Goal: Task Accomplishment & Management: Manage account settings

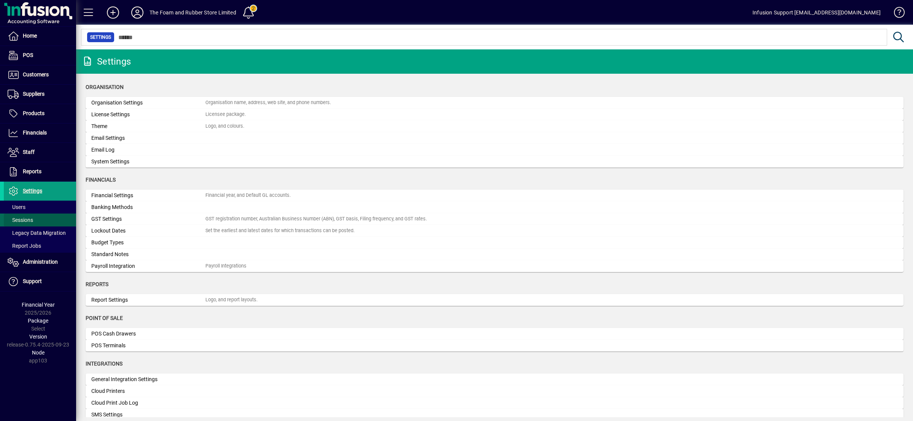
click at [24, 215] on span at bounding box center [40, 220] width 72 height 18
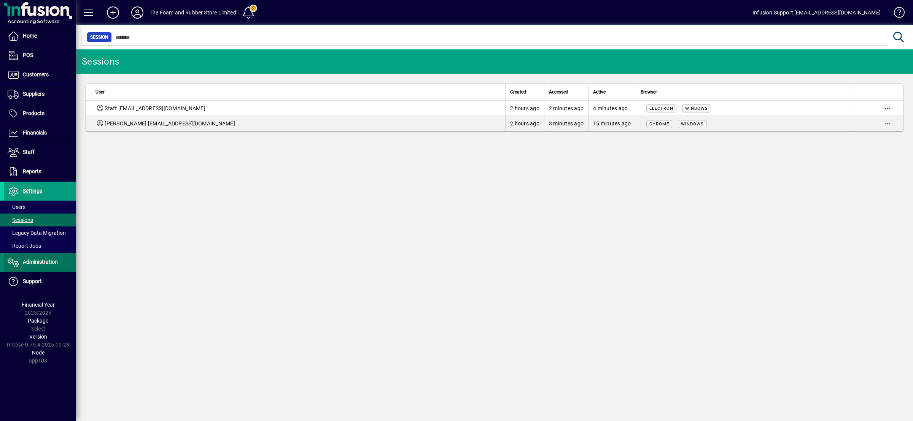
click at [45, 261] on span "Administration" at bounding box center [40, 262] width 35 height 6
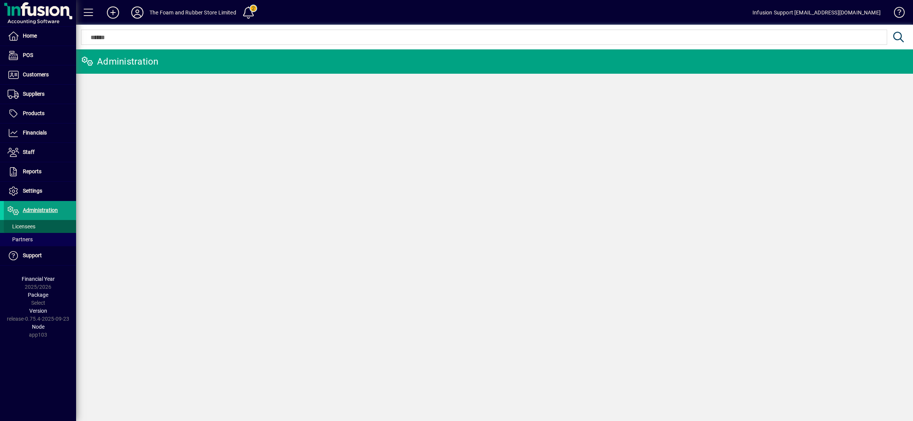
click at [19, 226] on span "Licensees" at bounding box center [22, 227] width 28 height 6
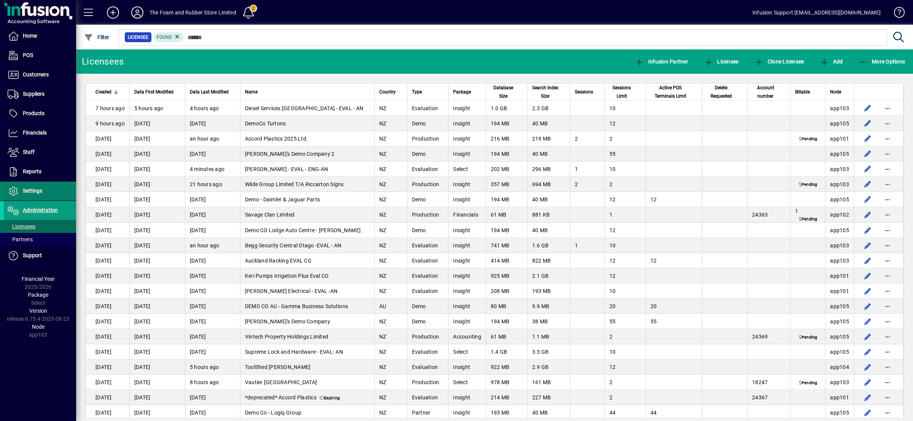
click at [48, 187] on span at bounding box center [40, 191] width 72 height 18
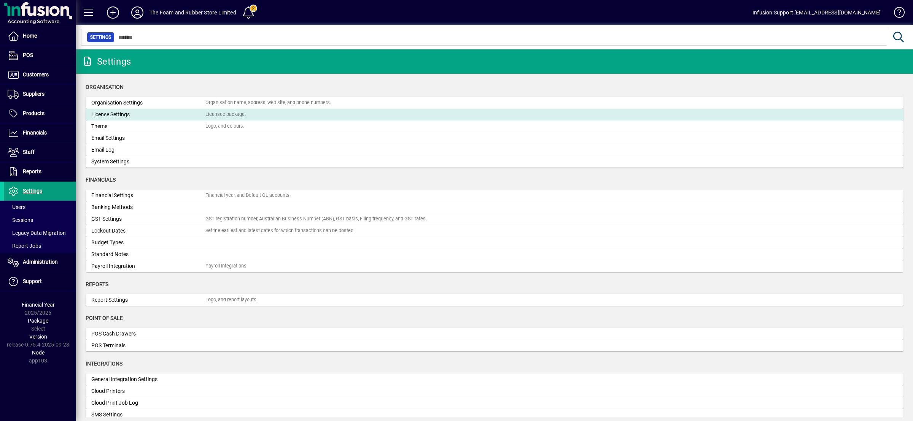
click at [127, 115] on div "License Settings" at bounding box center [148, 115] width 114 height 8
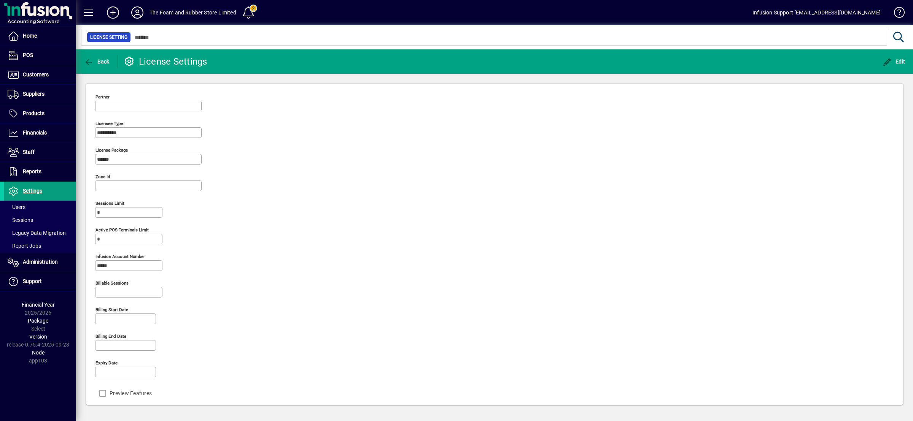
type input "**********"
click at [326, 227] on div "**********" at bounding box center [494, 246] width 799 height 310
click at [32, 265] on span "Administration" at bounding box center [40, 262] width 35 height 6
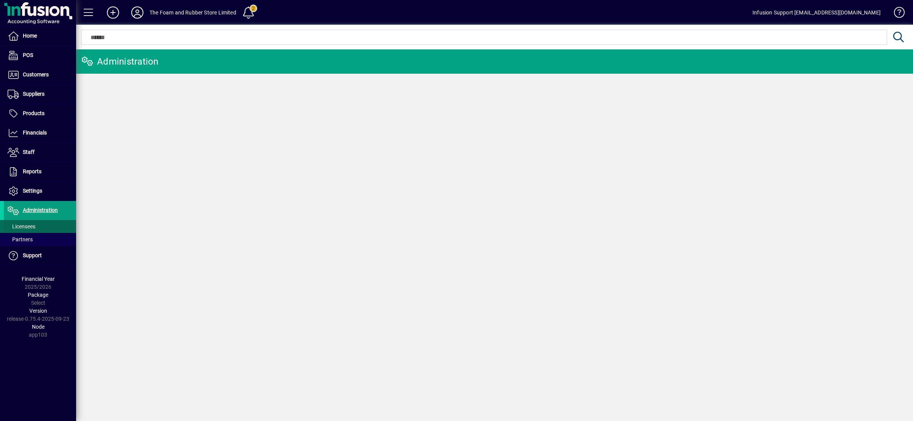
click at [27, 228] on span "Licensees" at bounding box center [22, 227] width 28 height 6
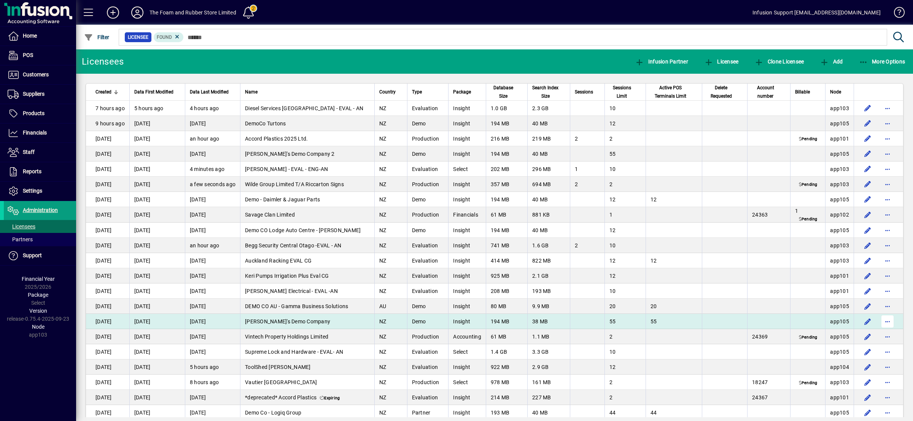
click at [879, 320] on span "button" at bounding box center [887, 322] width 18 height 18
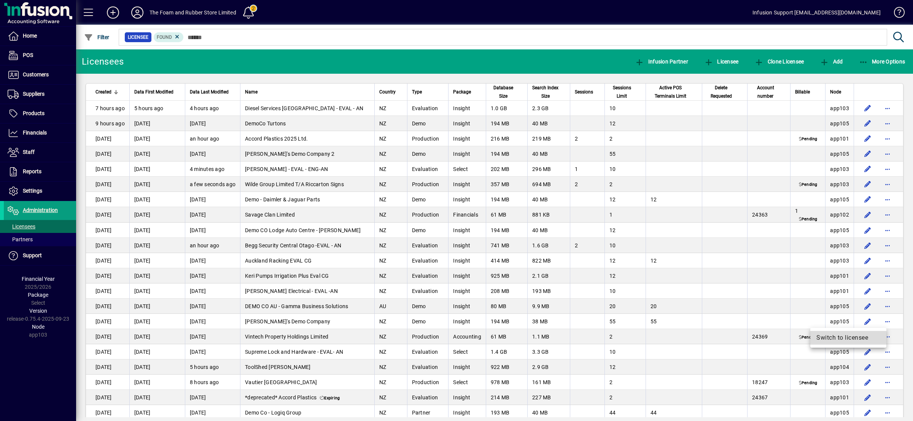
click at [854, 334] on span "Switch to licensee" at bounding box center [848, 338] width 64 height 9
